Goal: Task Accomplishment & Management: Manage account settings

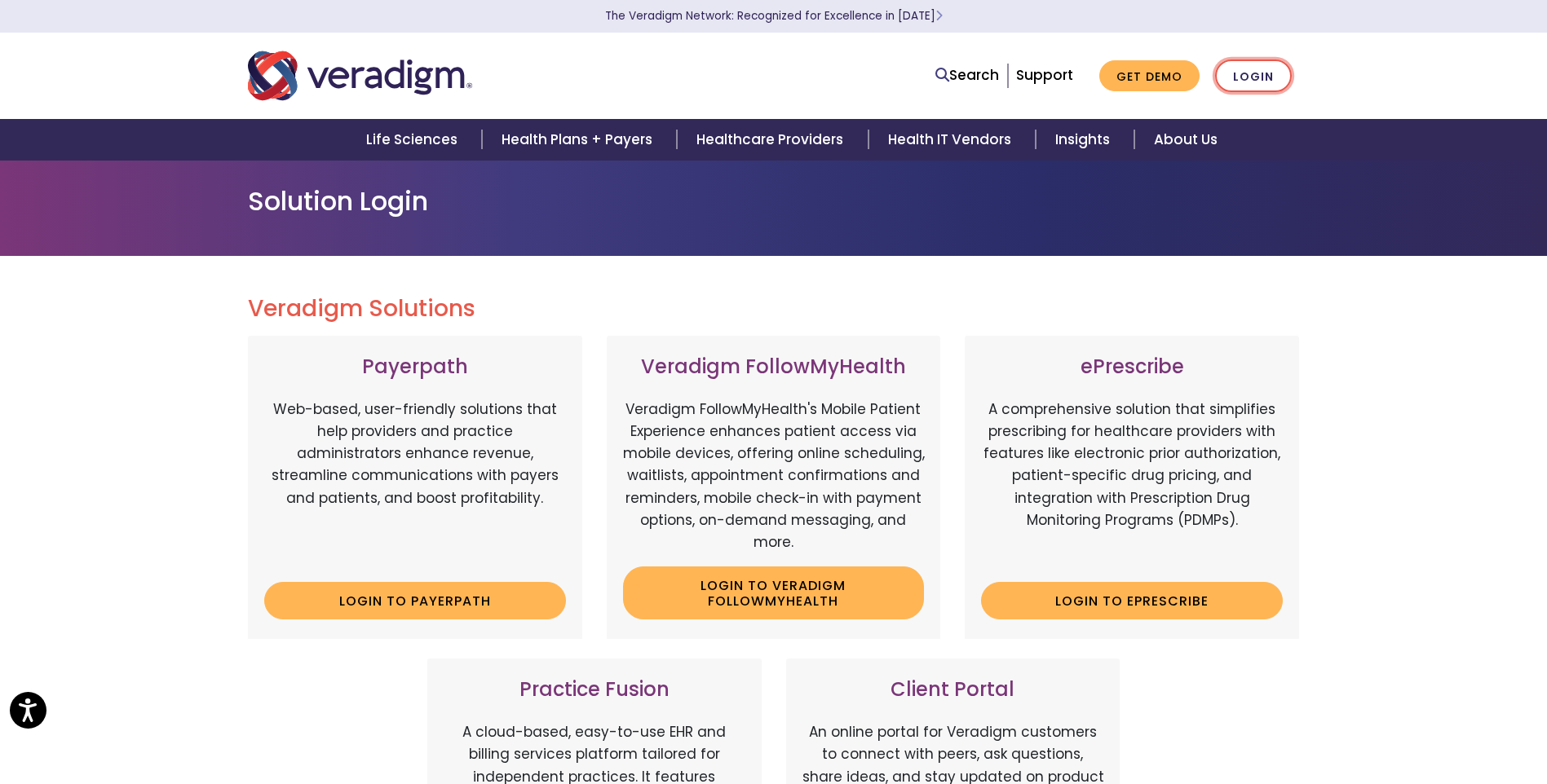
click at [1244, 76] on link "Login" at bounding box center [1253, 76] width 77 height 33
click at [1256, 87] on link "Login" at bounding box center [1253, 76] width 77 height 33
